Goal: Navigation & Orientation: Understand site structure

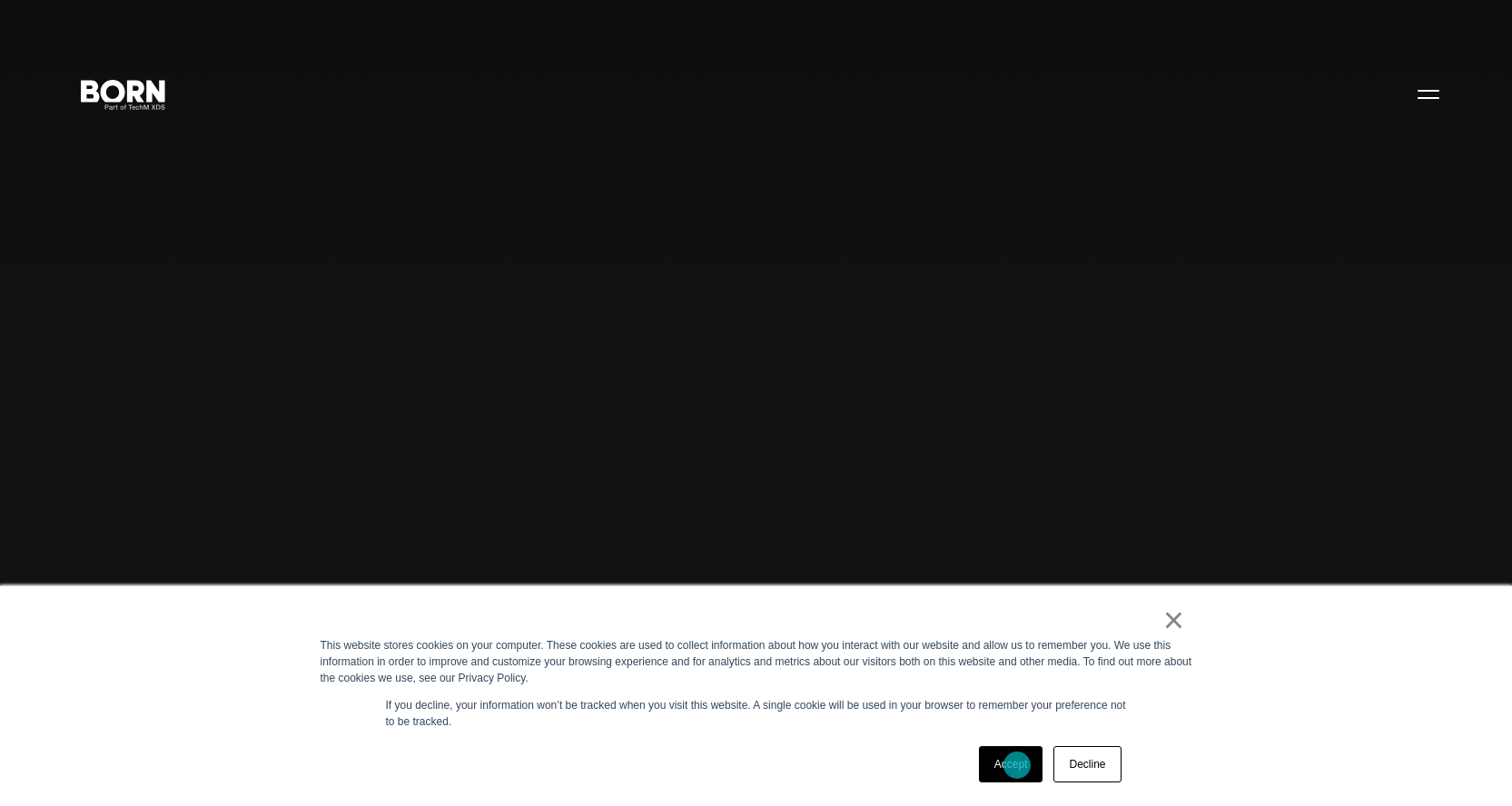
click at [1017, 765] on link "Accept" at bounding box center [1011, 765] width 65 height 37
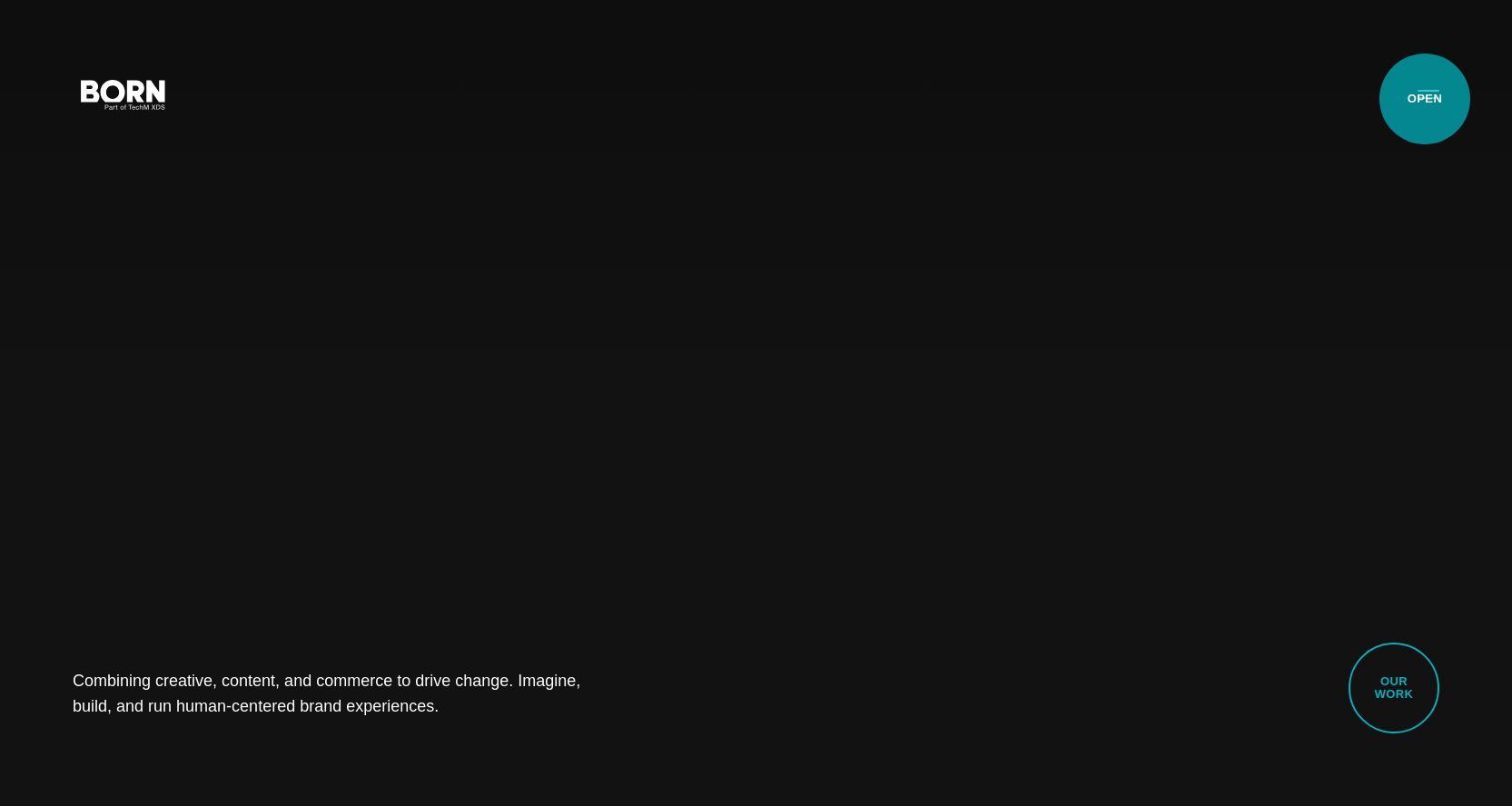
click at [1425, 99] on button "Primary Menu" at bounding box center [1429, 93] width 44 height 38
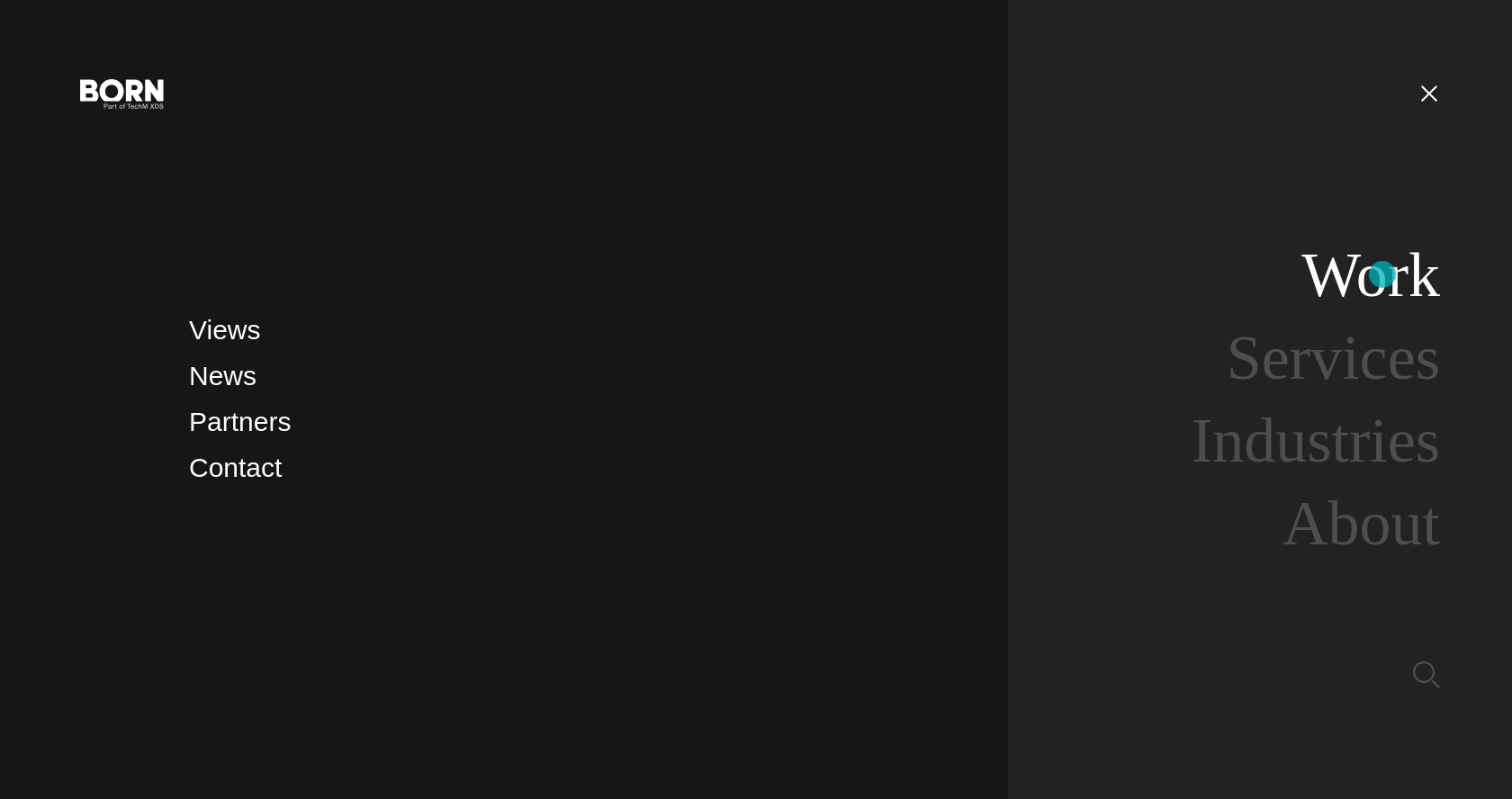
click at [1382, 274] on link "Work" at bounding box center [1371, 274] width 139 height 69
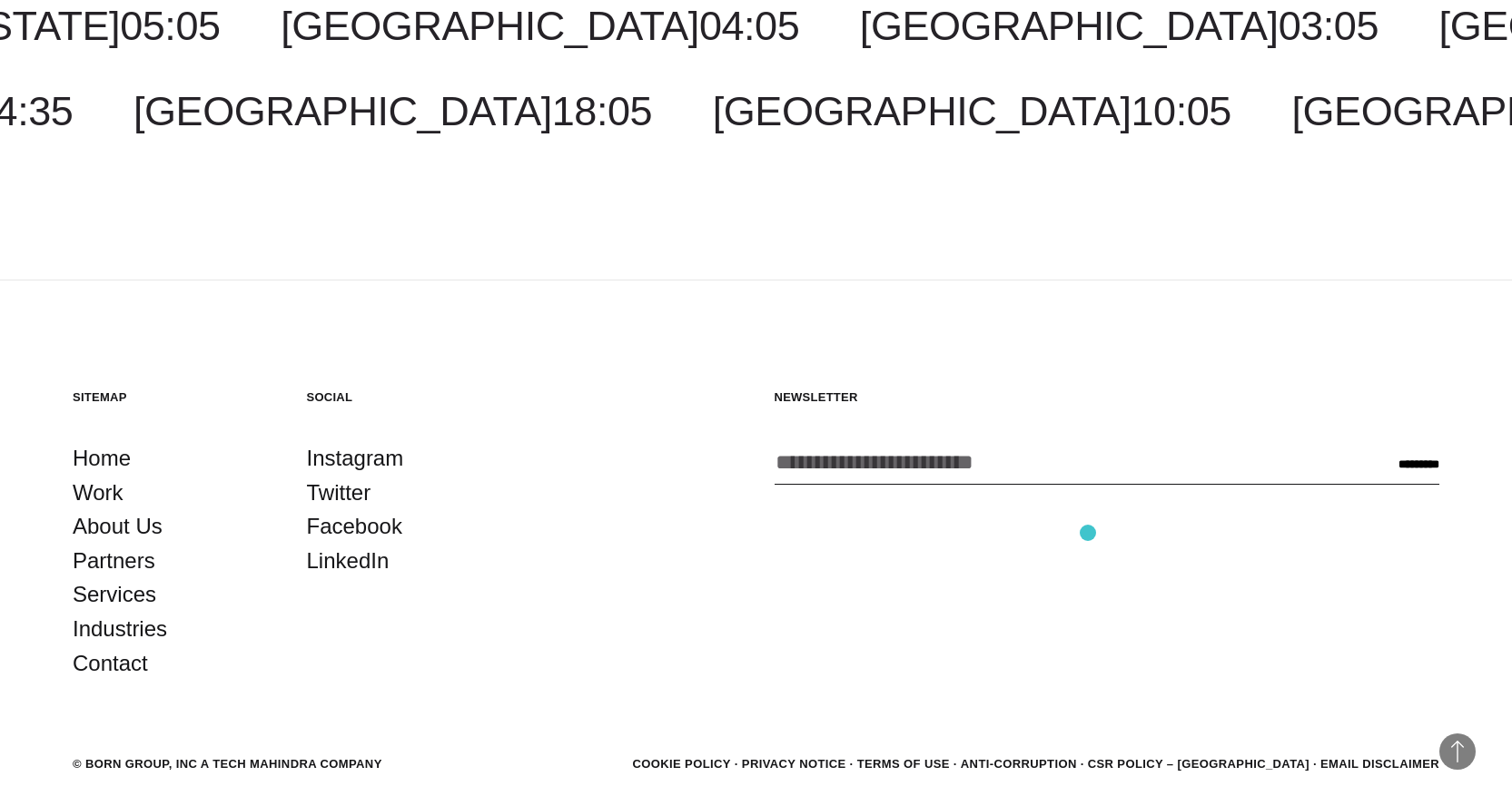
scroll to position [5989, 0]
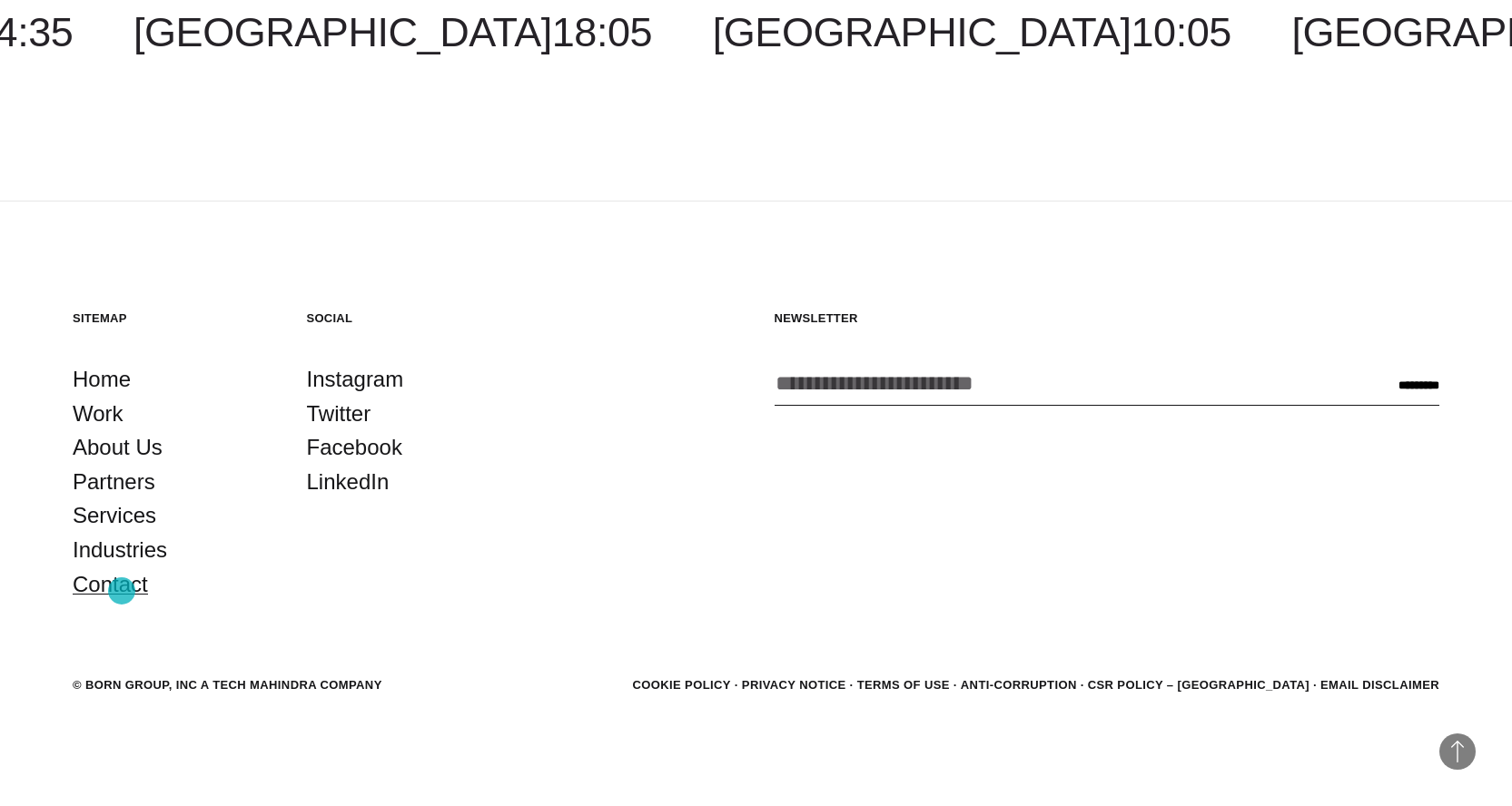
click at [122, 590] on link "Contact" at bounding box center [110, 585] width 75 height 35
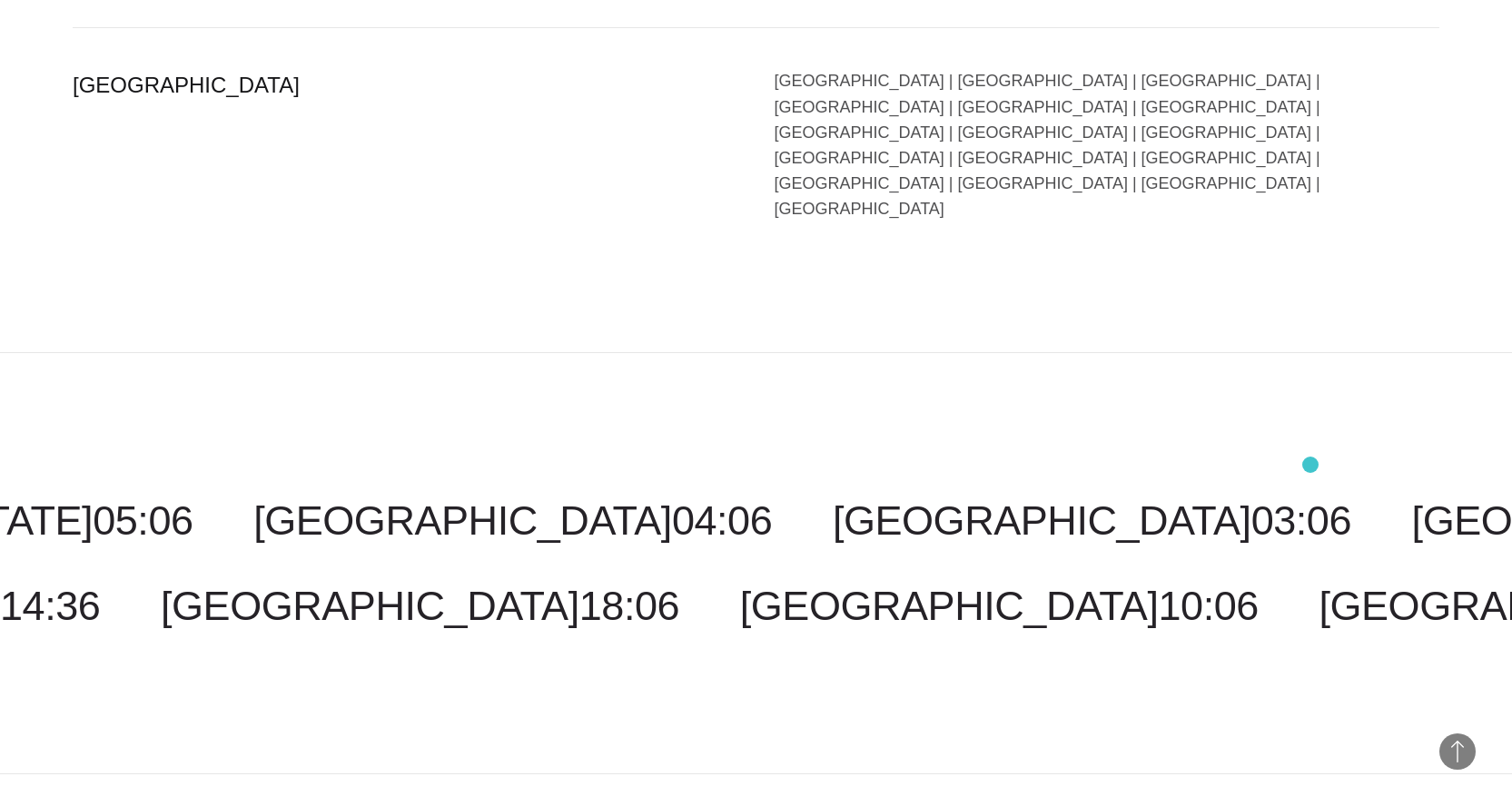
scroll to position [4467, 0]
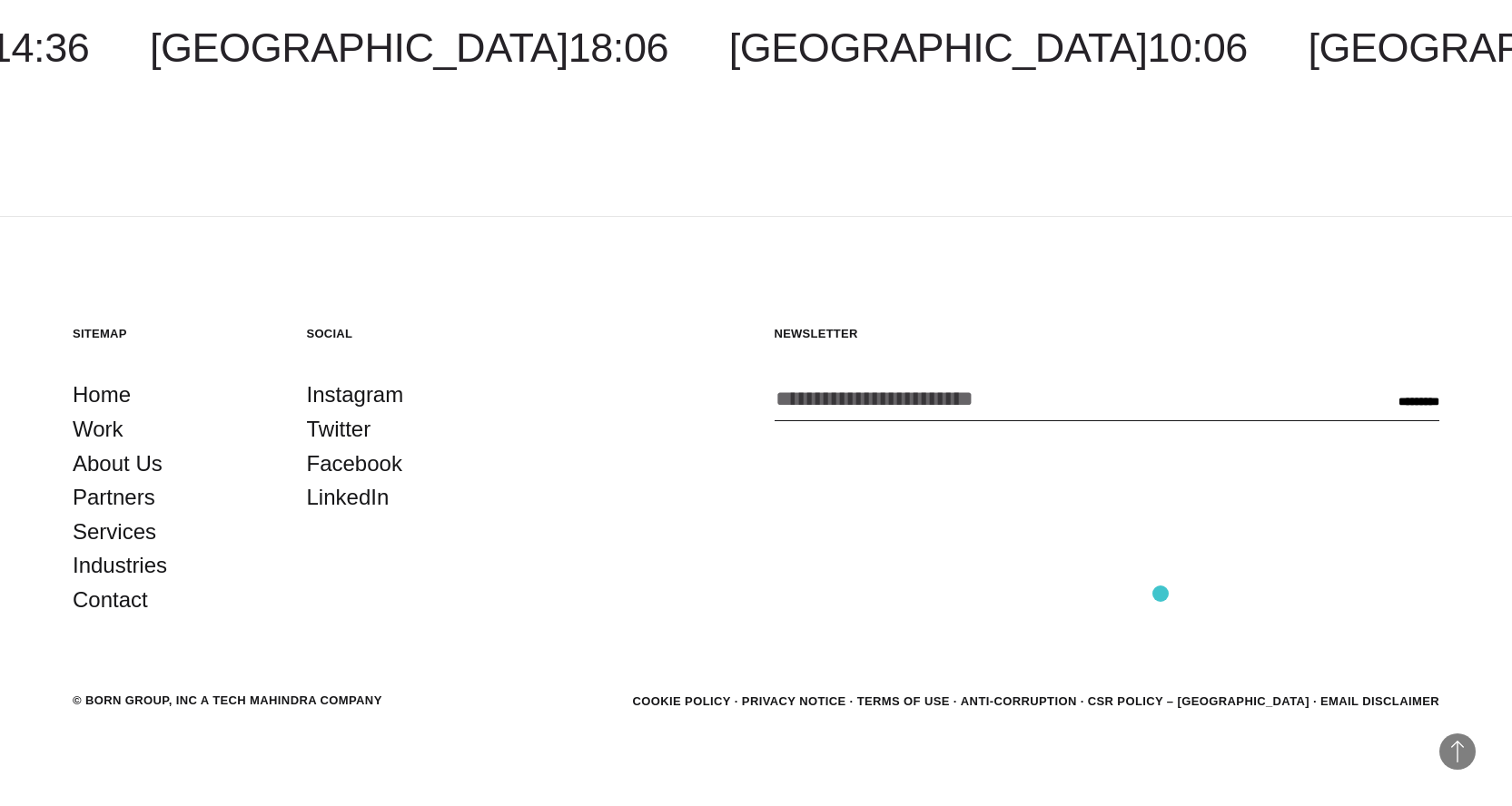
scroll to position [6725, 0]
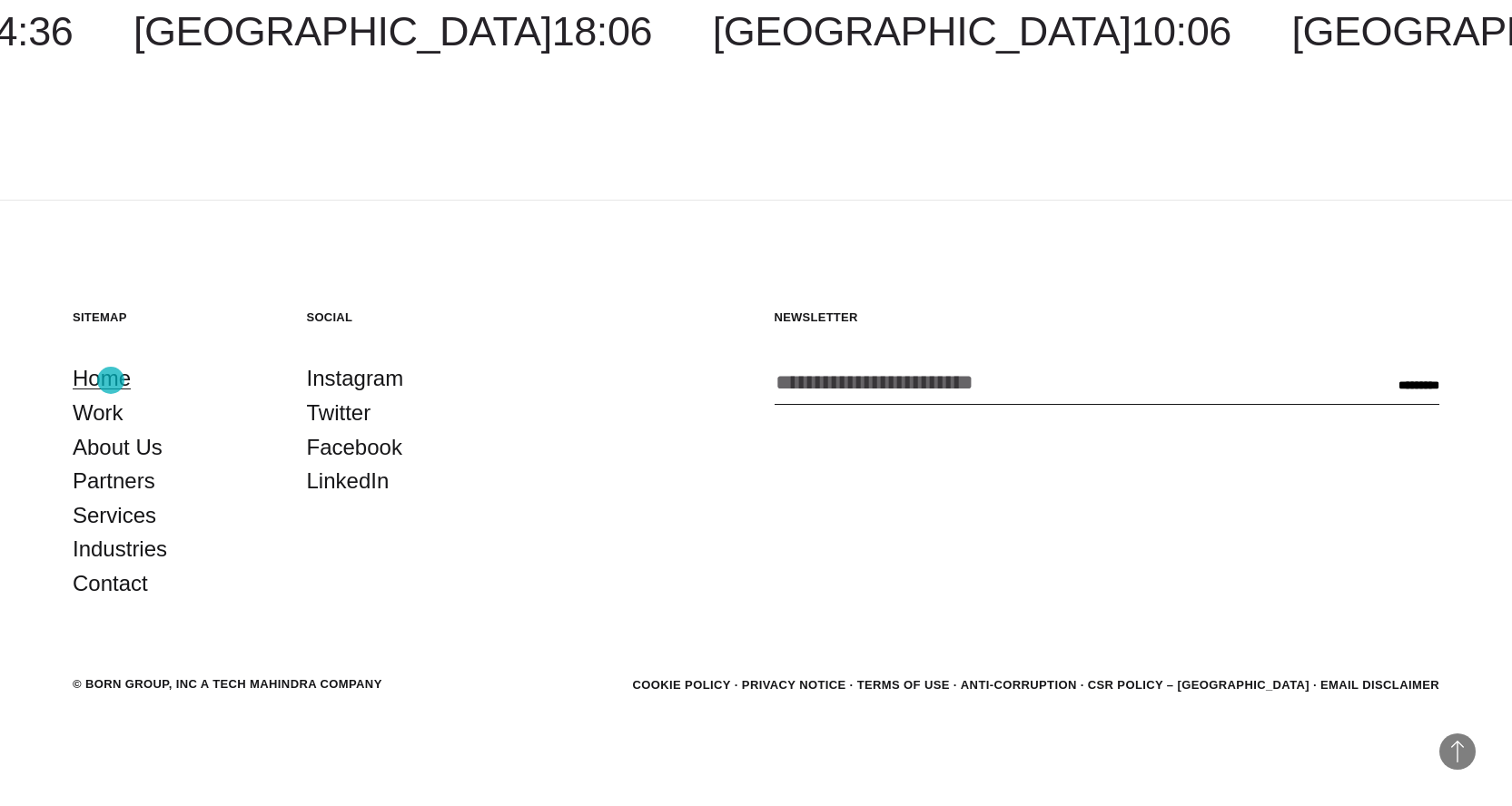
click at [111, 380] on link "Home" at bounding box center [101, 378] width 59 height 35
